Goal: Navigation & Orientation: Find specific page/section

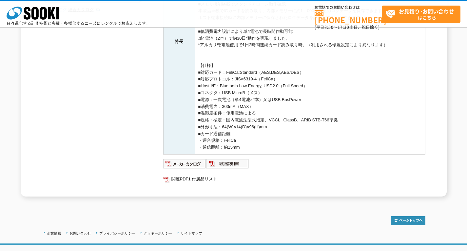
scroll to position [164, 0]
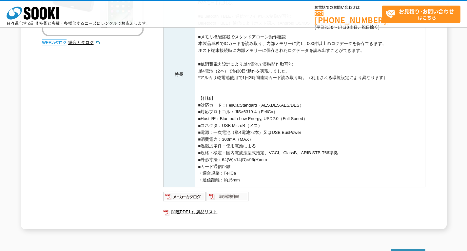
click at [227, 197] on img at bounding box center [227, 196] width 43 height 10
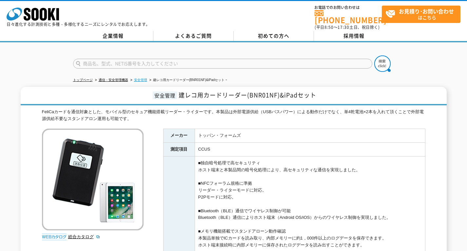
click at [143, 78] on link "安全管理" at bounding box center [140, 80] width 13 height 4
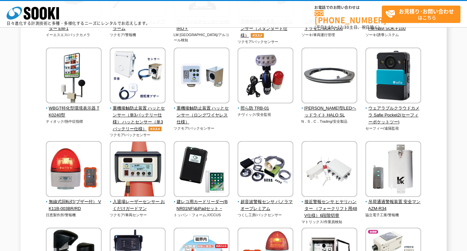
scroll to position [754, 0]
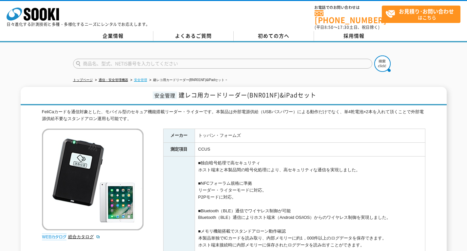
click at [139, 78] on link "安全管理" at bounding box center [140, 80] width 13 height 4
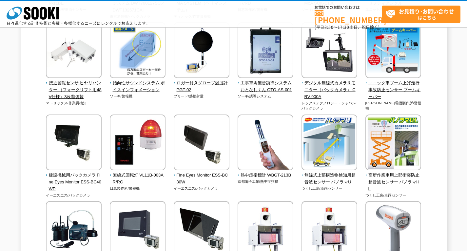
scroll to position [1110, 0]
